Goal: Find specific page/section: Find specific page/section

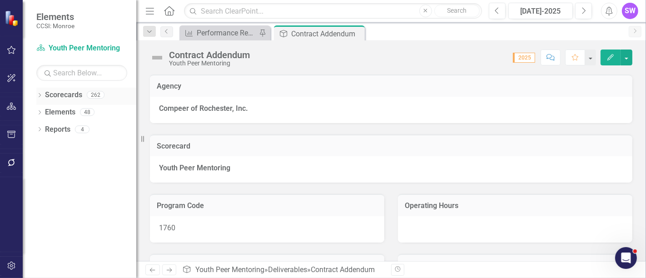
click at [41, 94] on div "Dropdown" at bounding box center [39, 96] width 6 height 8
click at [43, 109] on icon "Dropdown" at bounding box center [44, 111] width 7 height 5
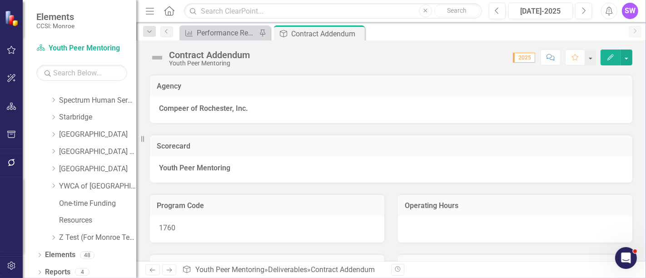
scroll to position [599, 0]
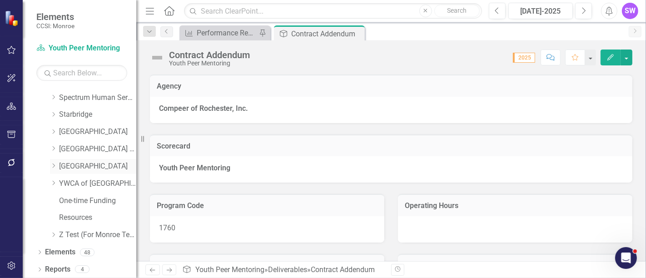
click at [53, 165] on icon "Dropdown" at bounding box center [53, 165] width 7 height 5
click at [66, 166] on link "[GEOGRAPHIC_DATA]" at bounding box center [97, 166] width 77 height 10
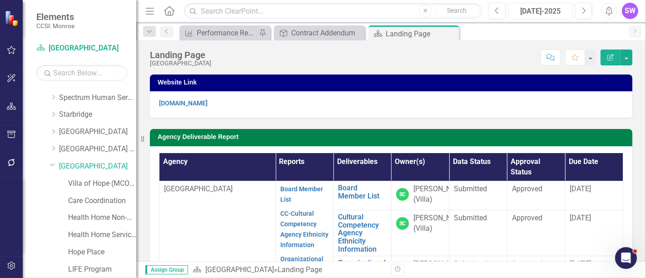
click at [540, 10] on div "[DATE]-2025" at bounding box center [540, 11] width 58 height 11
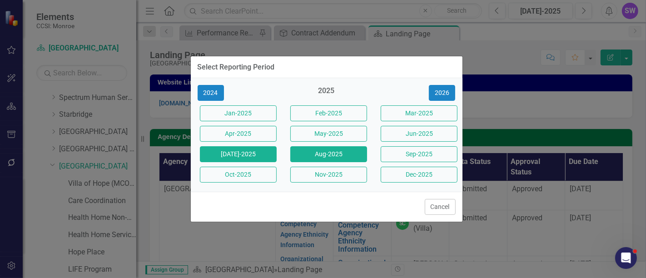
click at [328, 154] on button "Aug-2025" at bounding box center [328, 154] width 77 height 16
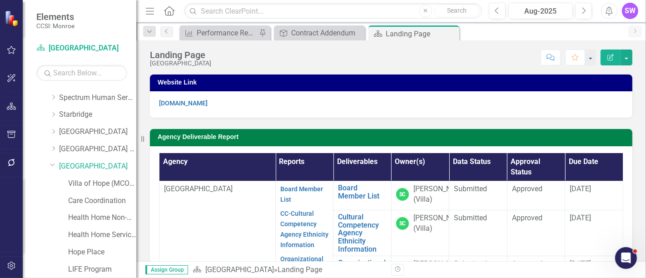
drag, startPoint x: 638, startPoint y: 89, endPoint x: 643, endPoint y: 94, distance: 6.8
click at [643, 94] on div "Website Link [DOMAIN_NAME] Agency Deliverable Report Agency Reports Deliverable…" at bounding box center [391, 167] width 510 height 187
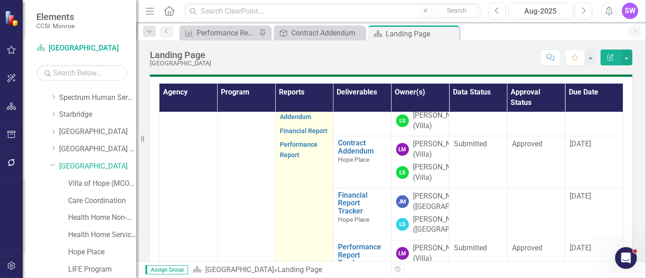
scroll to position [403, 0]
click at [296, 120] on link "Contract Addendum" at bounding box center [295, 112] width 31 height 18
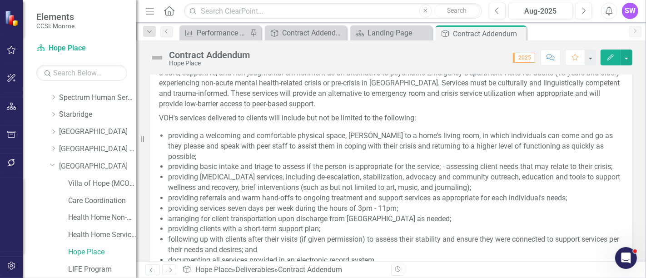
scroll to position [403, 0]
